Goal: Information Seeking & Learning: Learn about a topic

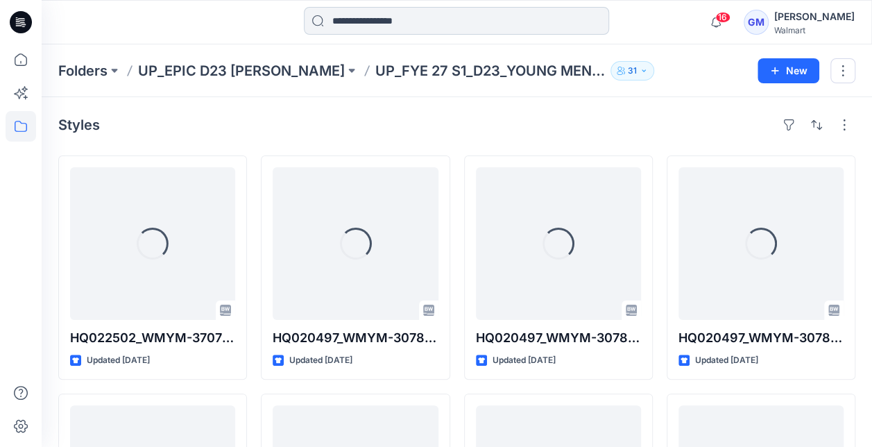
click at [420, 23] on input at bounding box center [456, 21] width 305 height 28
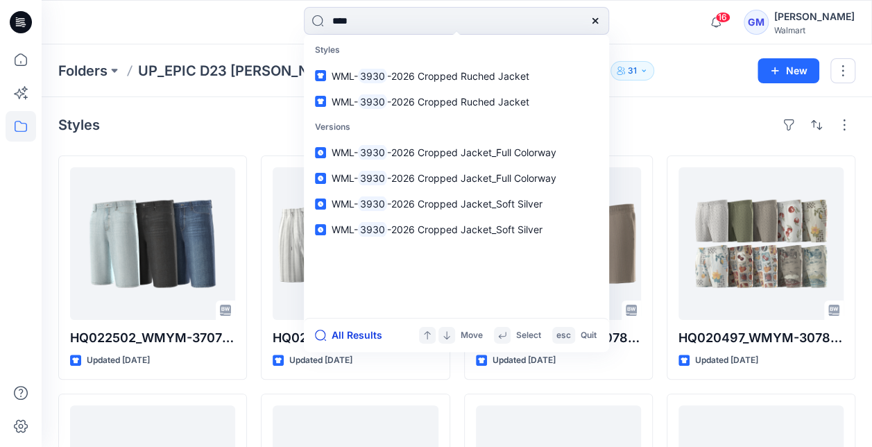
type input "****"
click at [346, 336] on button "All Results" at bounding box center [353, 335] width 76 height 17
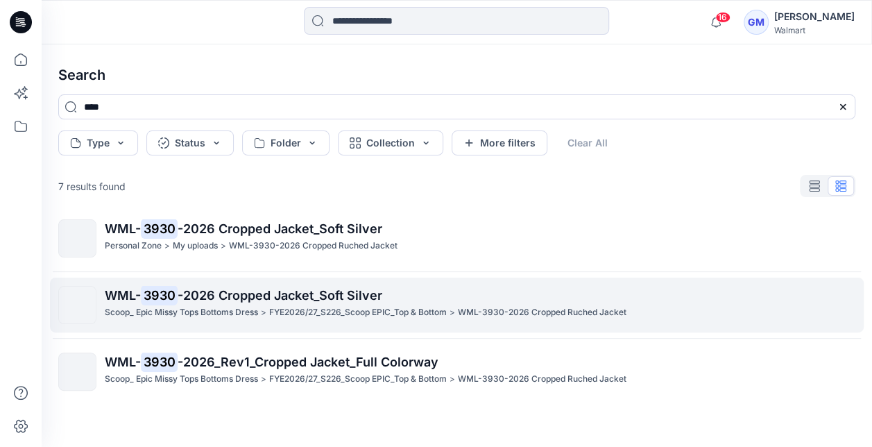
scroll to position [1, 0]
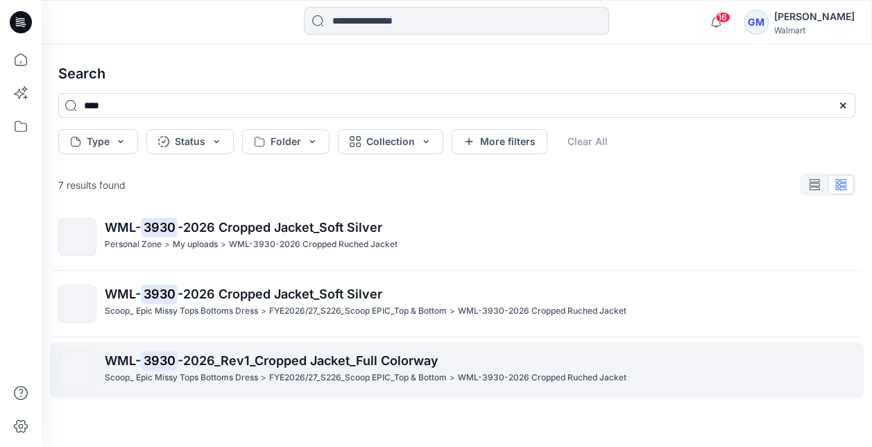
click at [350, 360] on span "-2026_Rev1_Cropped Jacket_Full Colorway" at bounding box center [308, 360] width 261 height 15
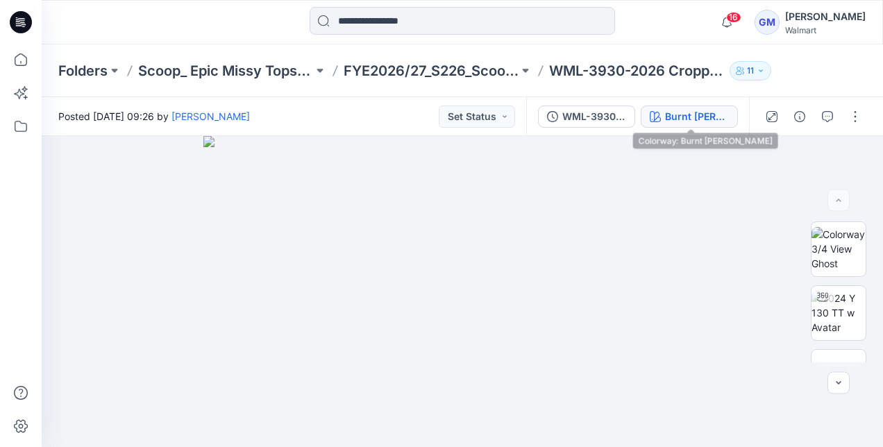
click at [704, 117] on div "Burnt [PERSON_NAME]" at bounding box center [697, 116] width 64 height 15
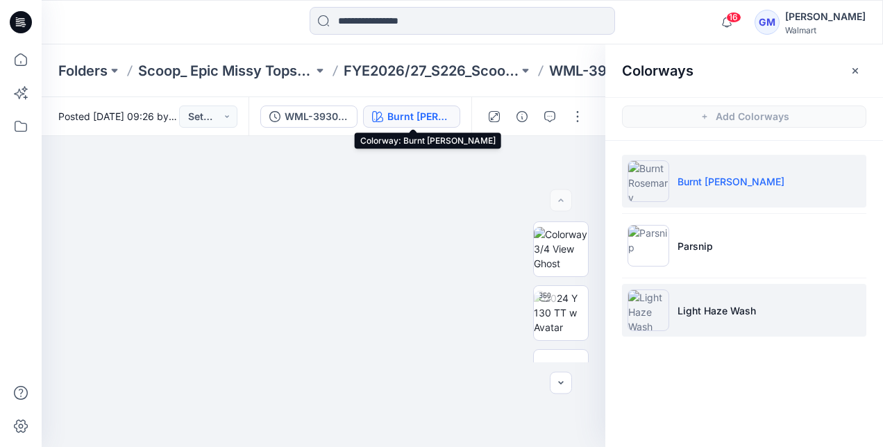
click at [642, 303] on img at bounding box center [648, 310] width 42 height 42
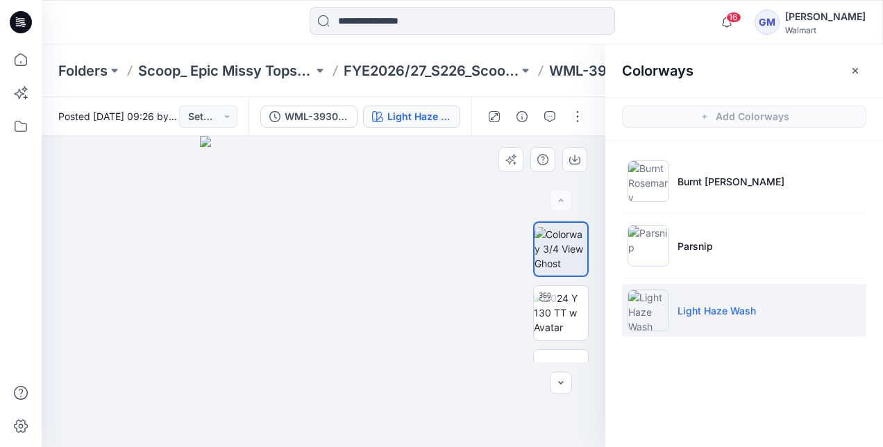
click at [396, 275] on img at bounding box center [323, 291] width 246 height 311
click at [855, 69] on icon "button" at bounding box center [855, 70] width 6 height 6
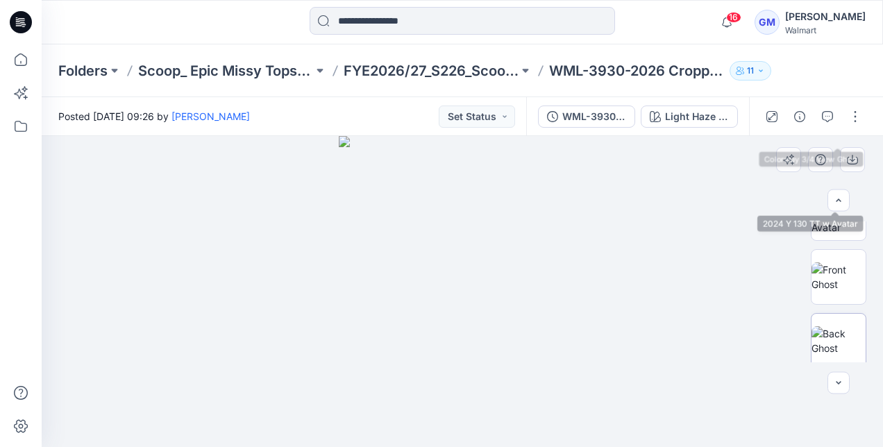
scroll to position [139, 0]
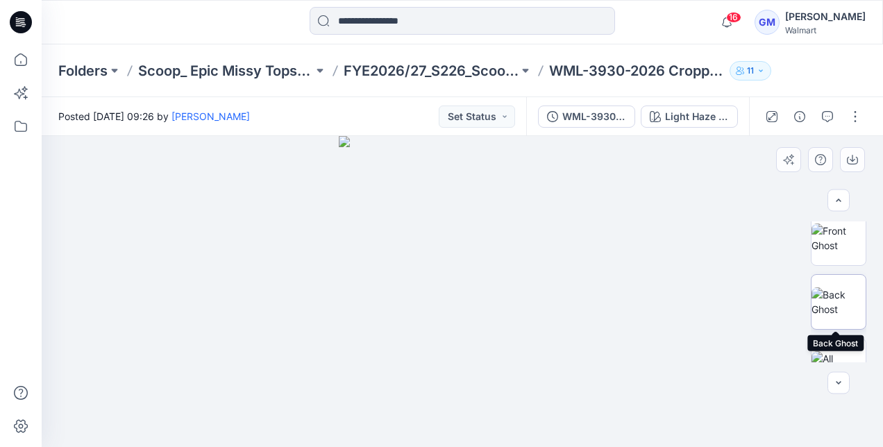
click at [840, 287] on img at bounding box center [838, 301] width 54 height 29
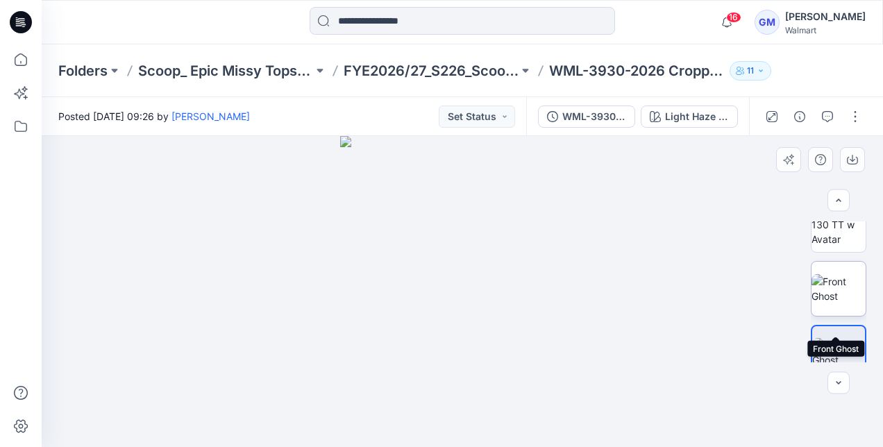
scroll to position [69, 0]
